Goal: Task Accomplishment & Management: Manage account settings

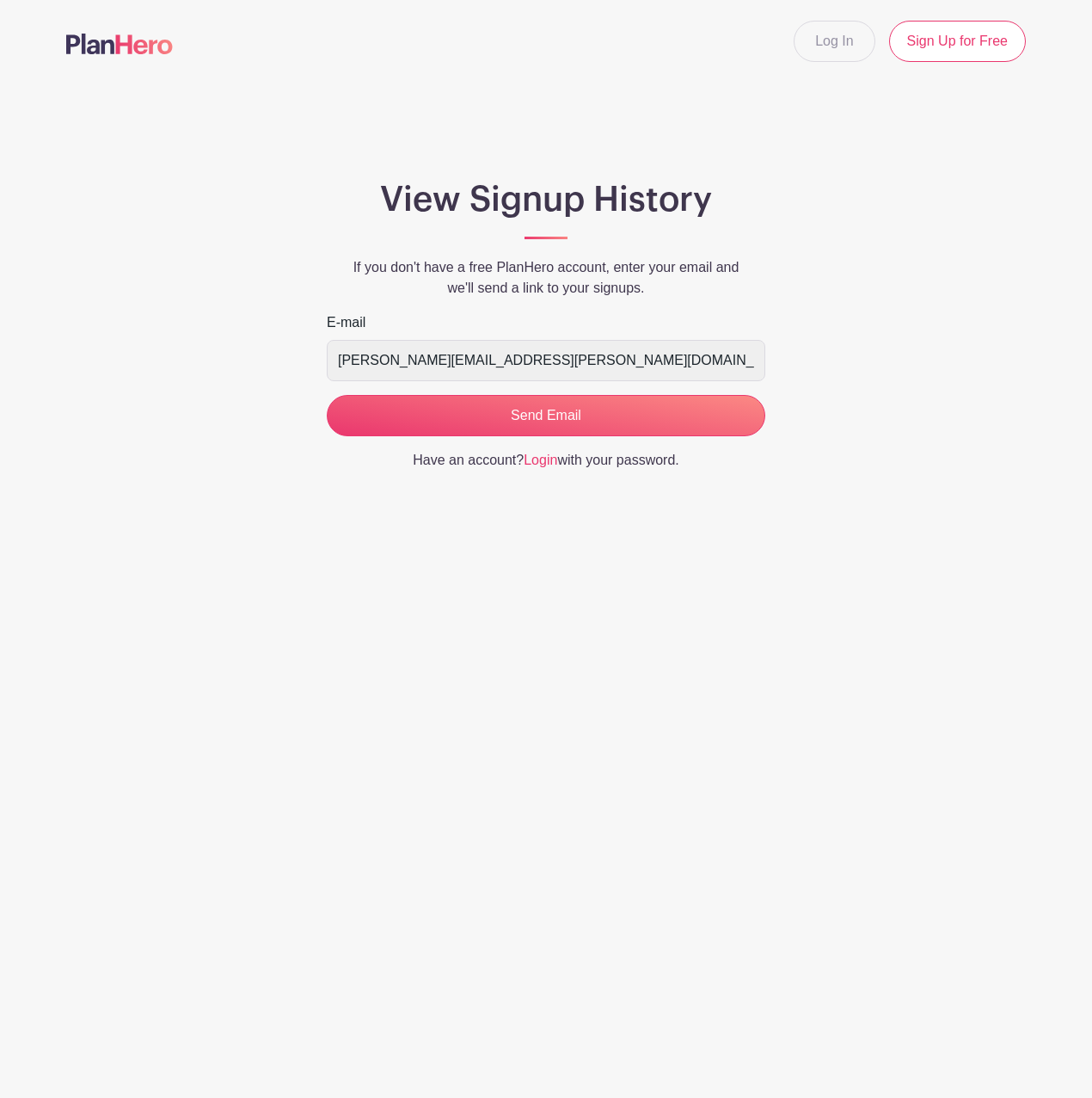
click at [434, 406] on input "Send Email" at bounding box center [546, 415] width 439 height 41
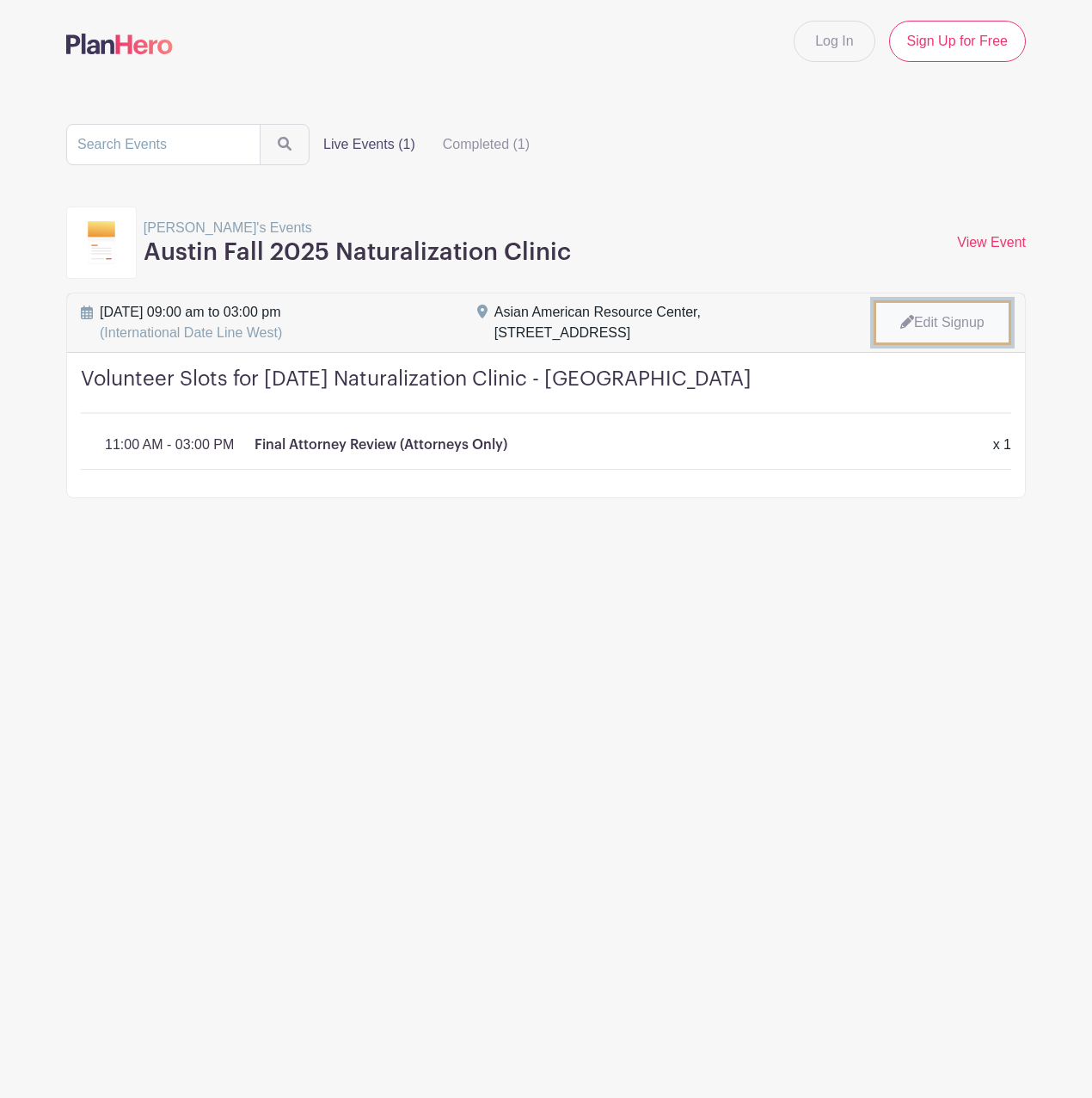
click at [941, 326] on link "Edit Signup" at bounding box center [942, 322] width 138 height 45
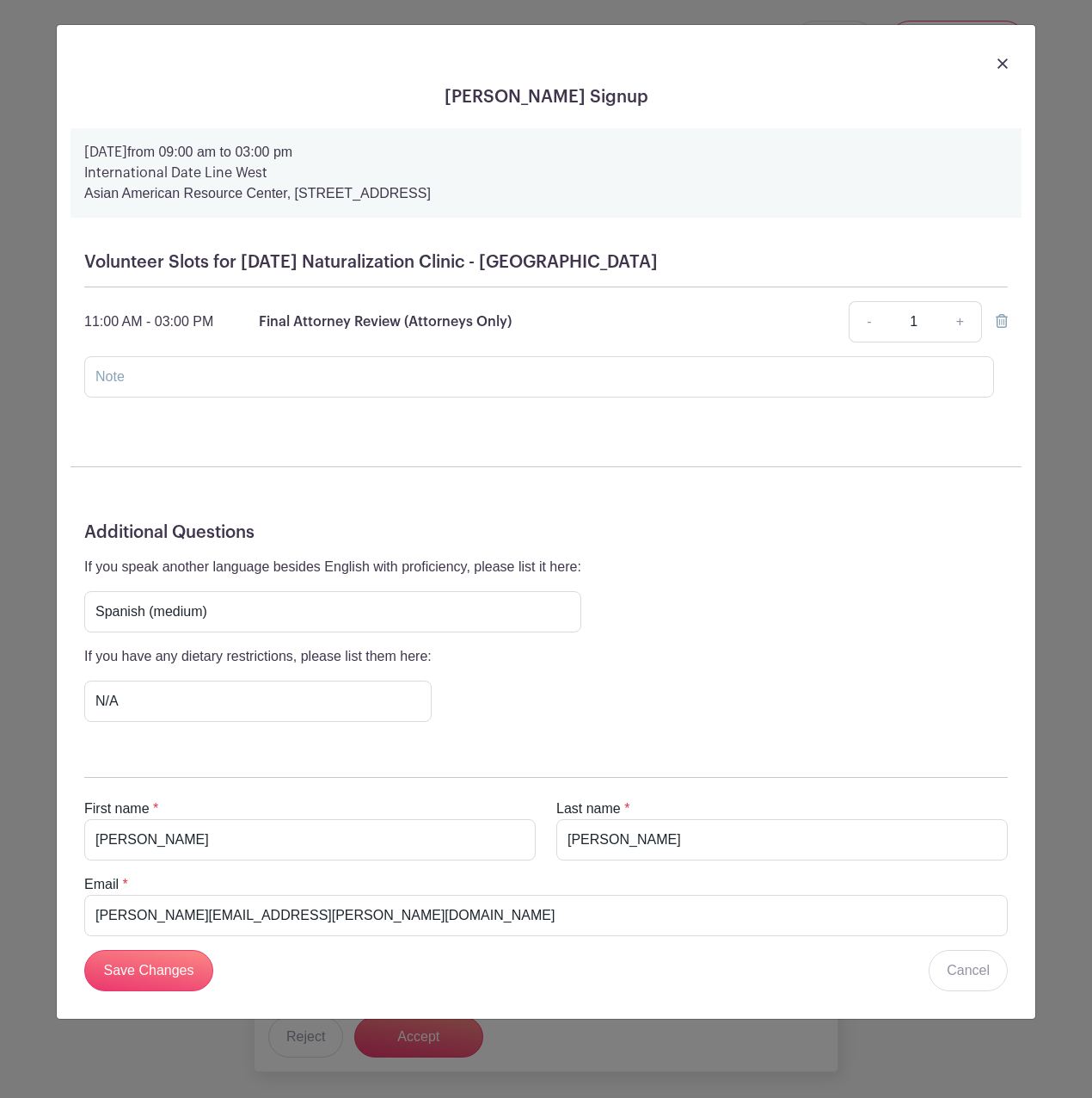
click at [1004, 328] on link at bounding box center [1002, 321] width 12 height 14
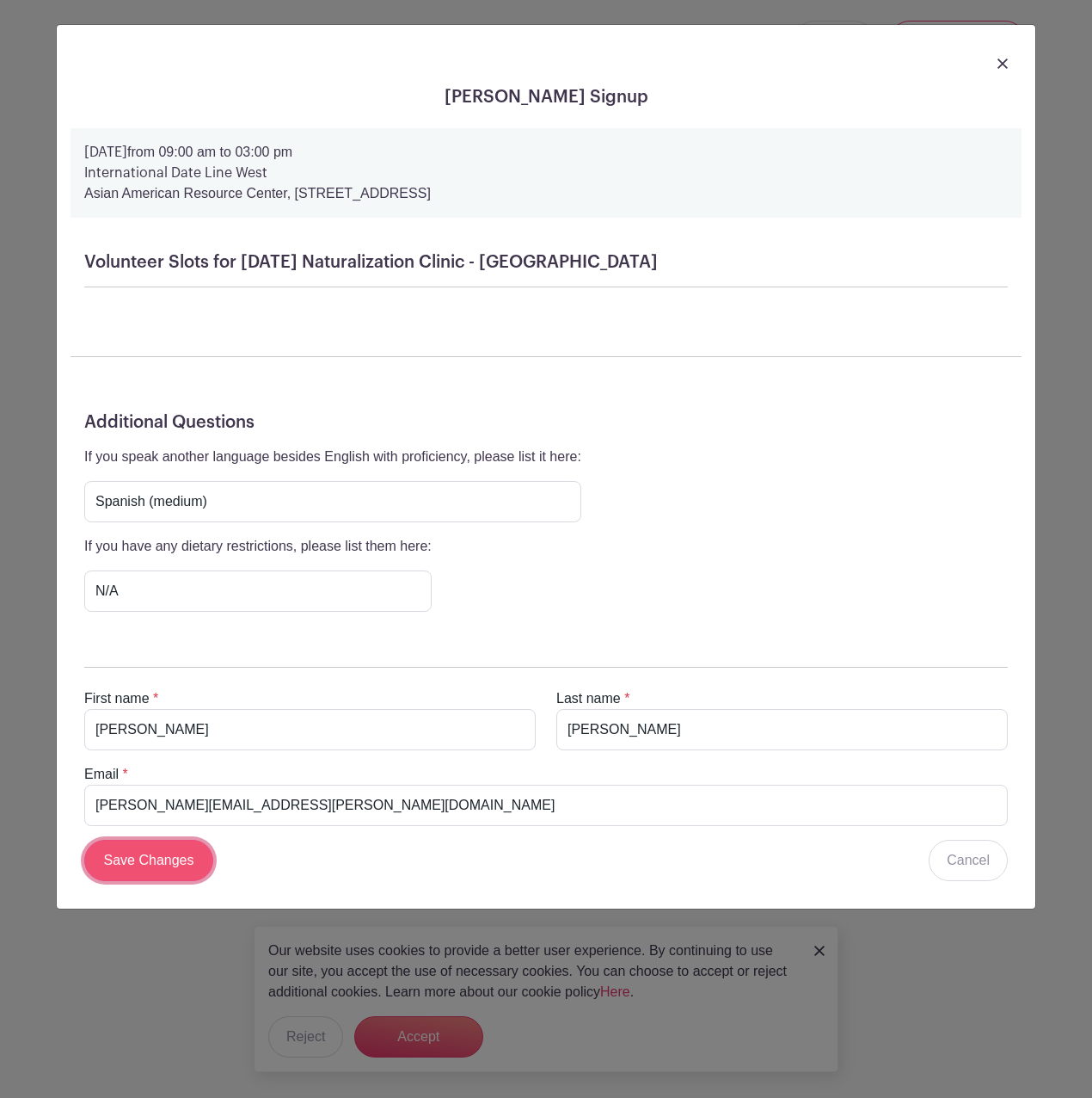
click at [117, 856] on input "Save Changes" at bounding box center [149, 860] width 129 height 41
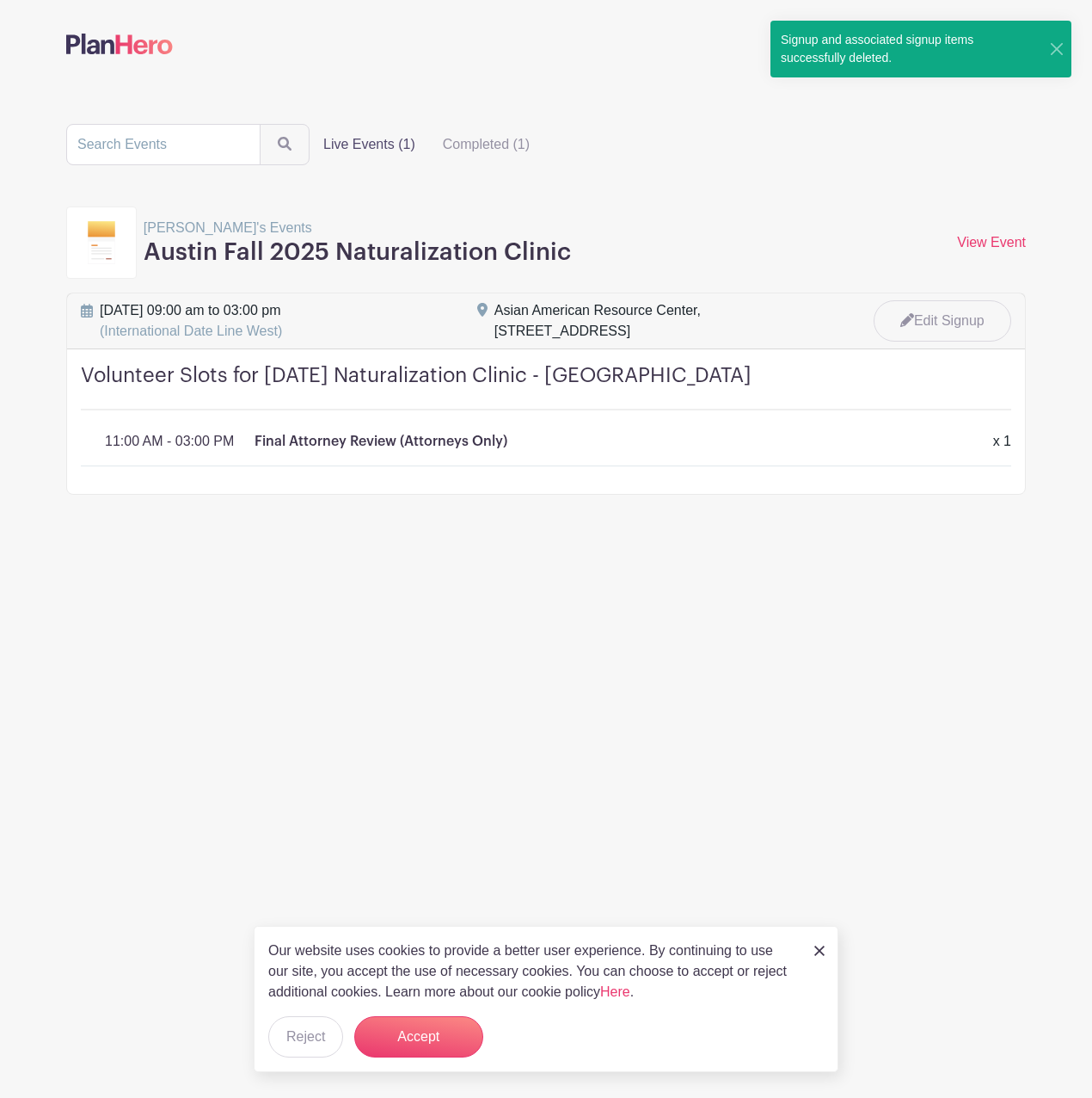
click at [984, 431] on div "x 1" at bounding box center [1002, 442] width 39 height 21
click at [883, 563] on main "Log In Sign Up for Free Live Events (1) Completed (1) Edna's Events Austin Fall…" at bounding box center [546, 301] width 1092 height 602
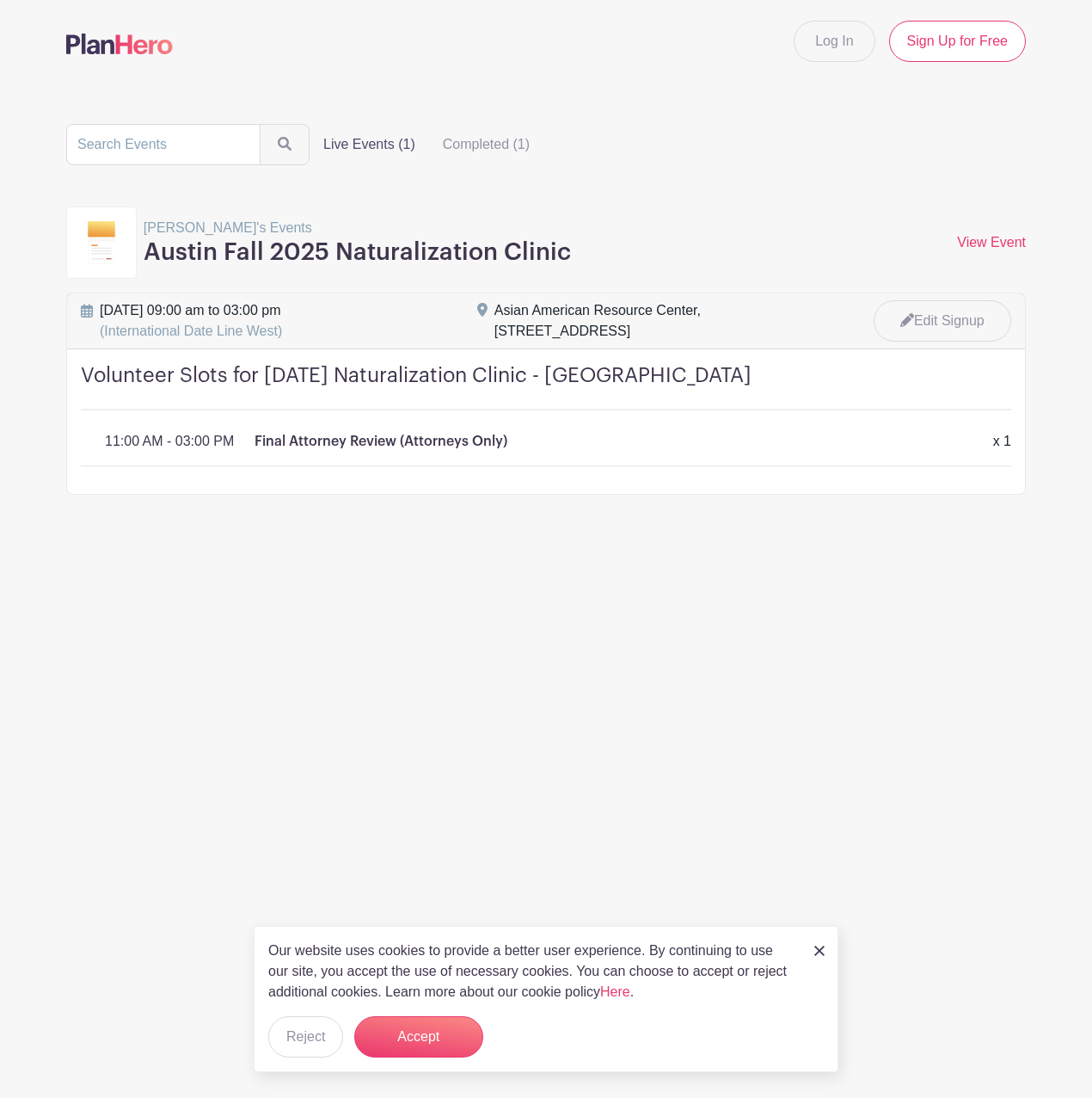
click at [793, 241] on div "Edna's Events Austin Fall 2025 Naturalization Clinic View Event View Event" at bounding box center [546, 242] width 960 height 72
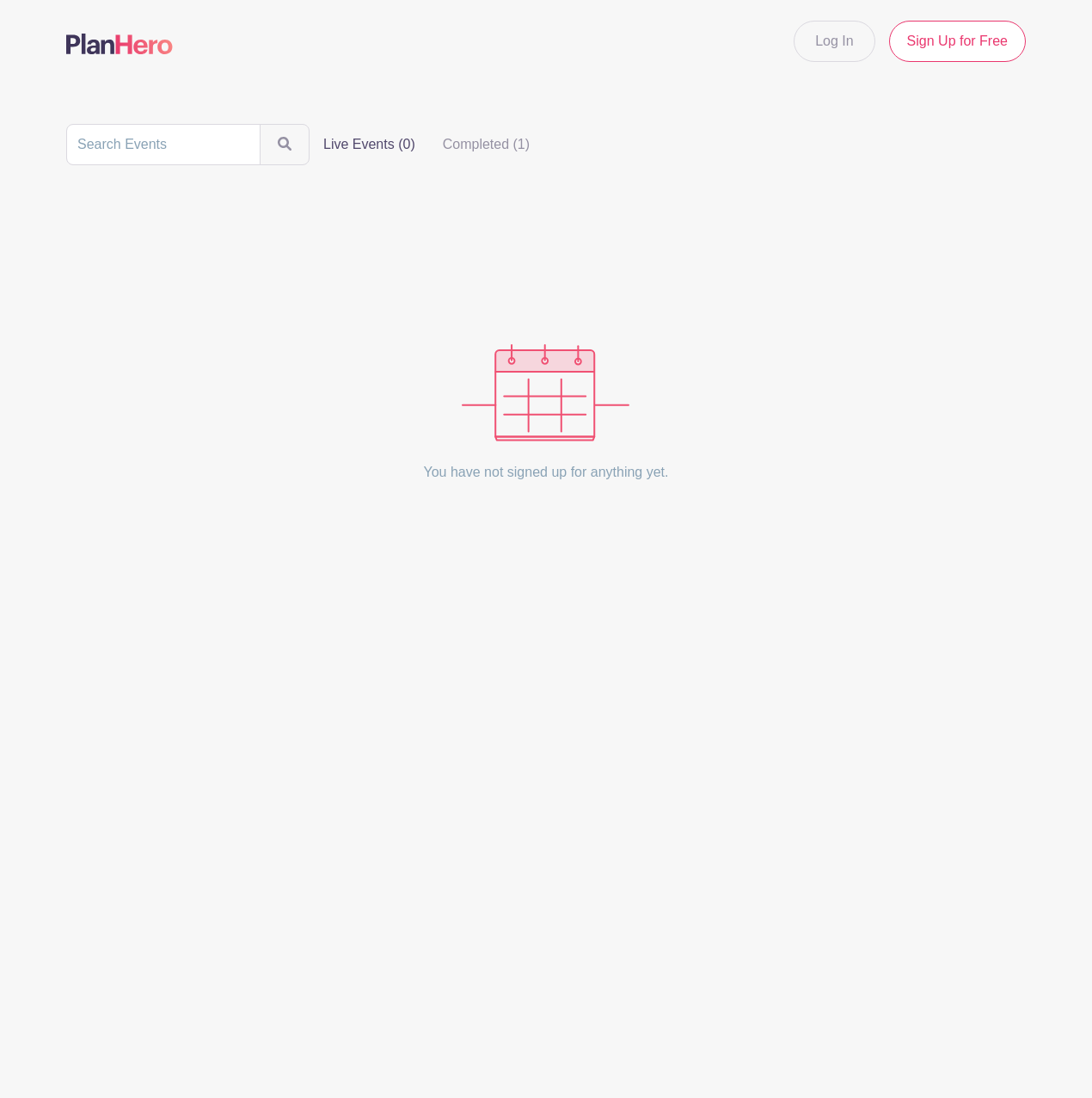
click at [603, 625] on html "Loading... Log In Sign Up for Free Live Events (0) Completed (1) You have not s…" at bounding box center [546, 312] width 1092 height 625
